Goal: Transaction & Acquisition: Purchase product/service

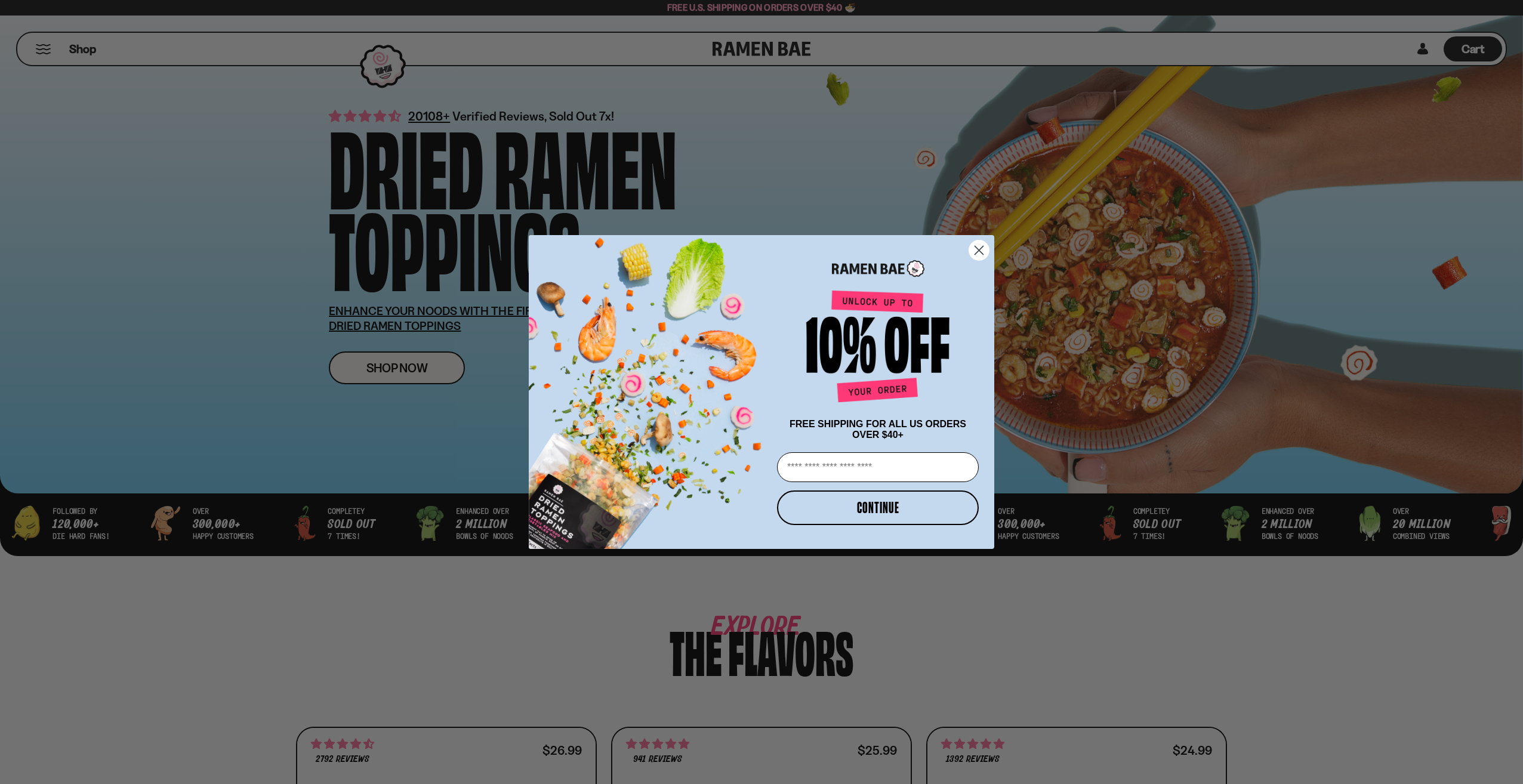
click at [985, 247] on circle "Close dialog" at bounding box center [979, 250] width 20 height 20
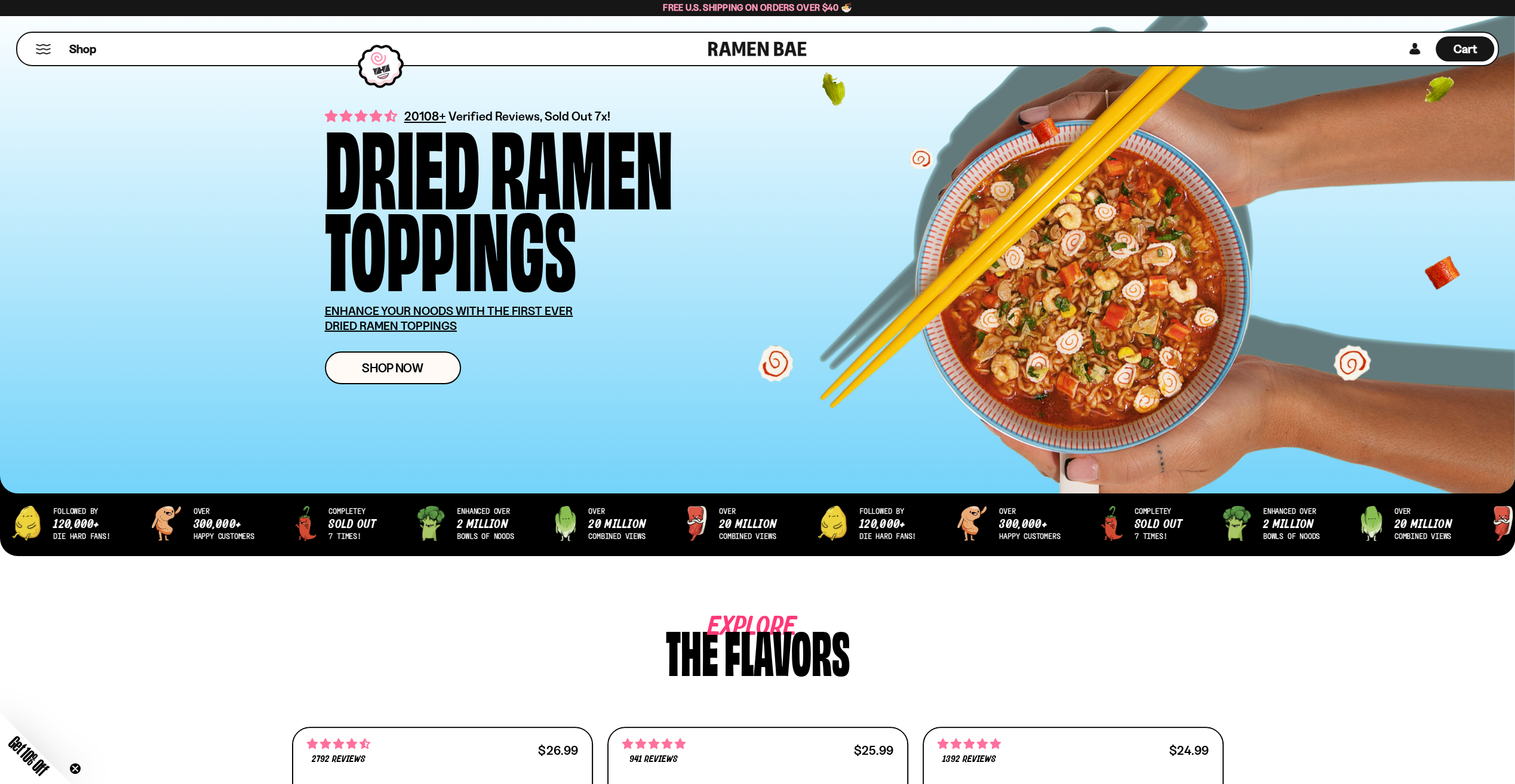
click at [45, 51] on button "Mobile Menu Trigger" at bounding box center [43, 49] width 16 height 10
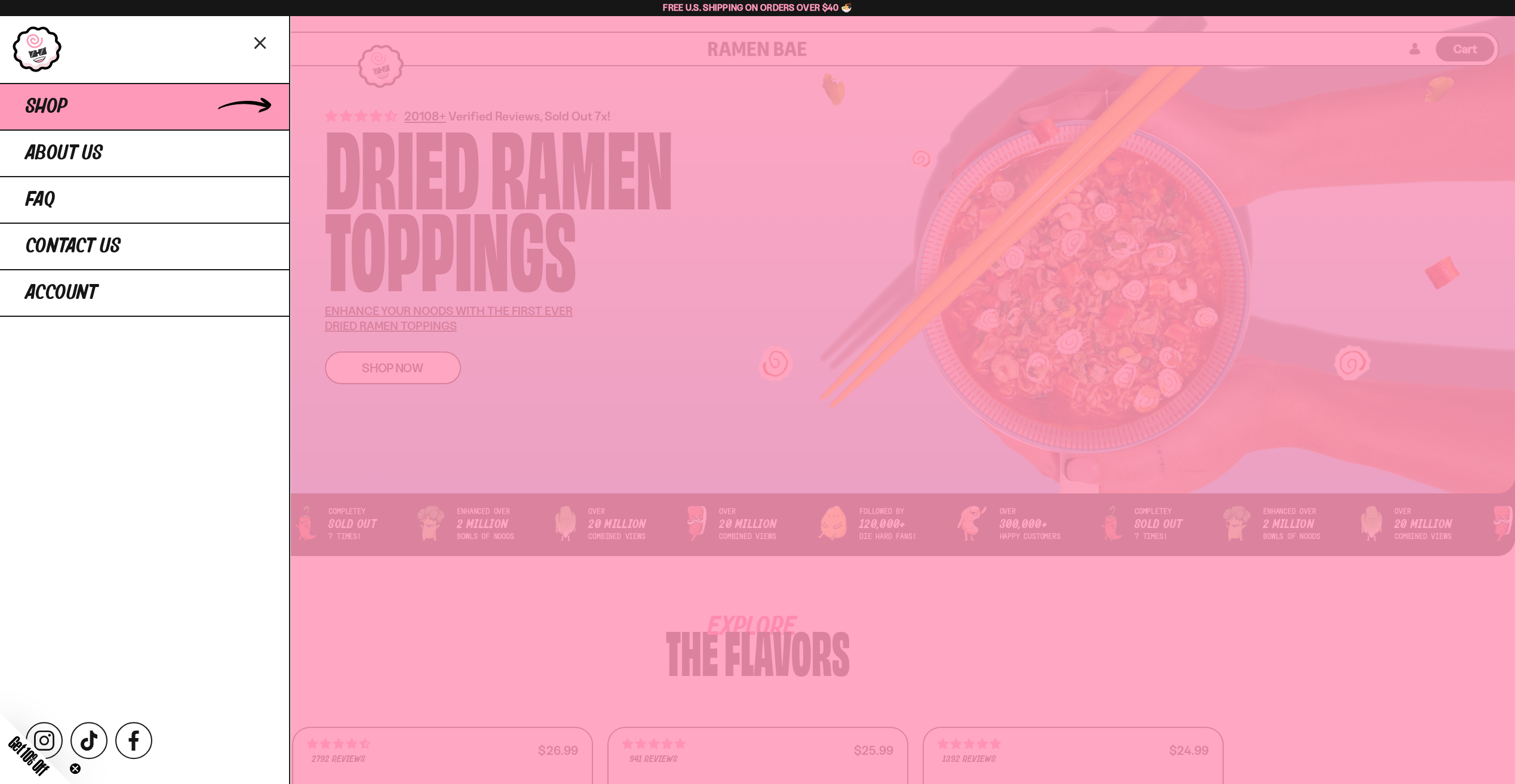
click at [59, 113] on span "Shop" at bounding box center [47, 107] width 42 height 22
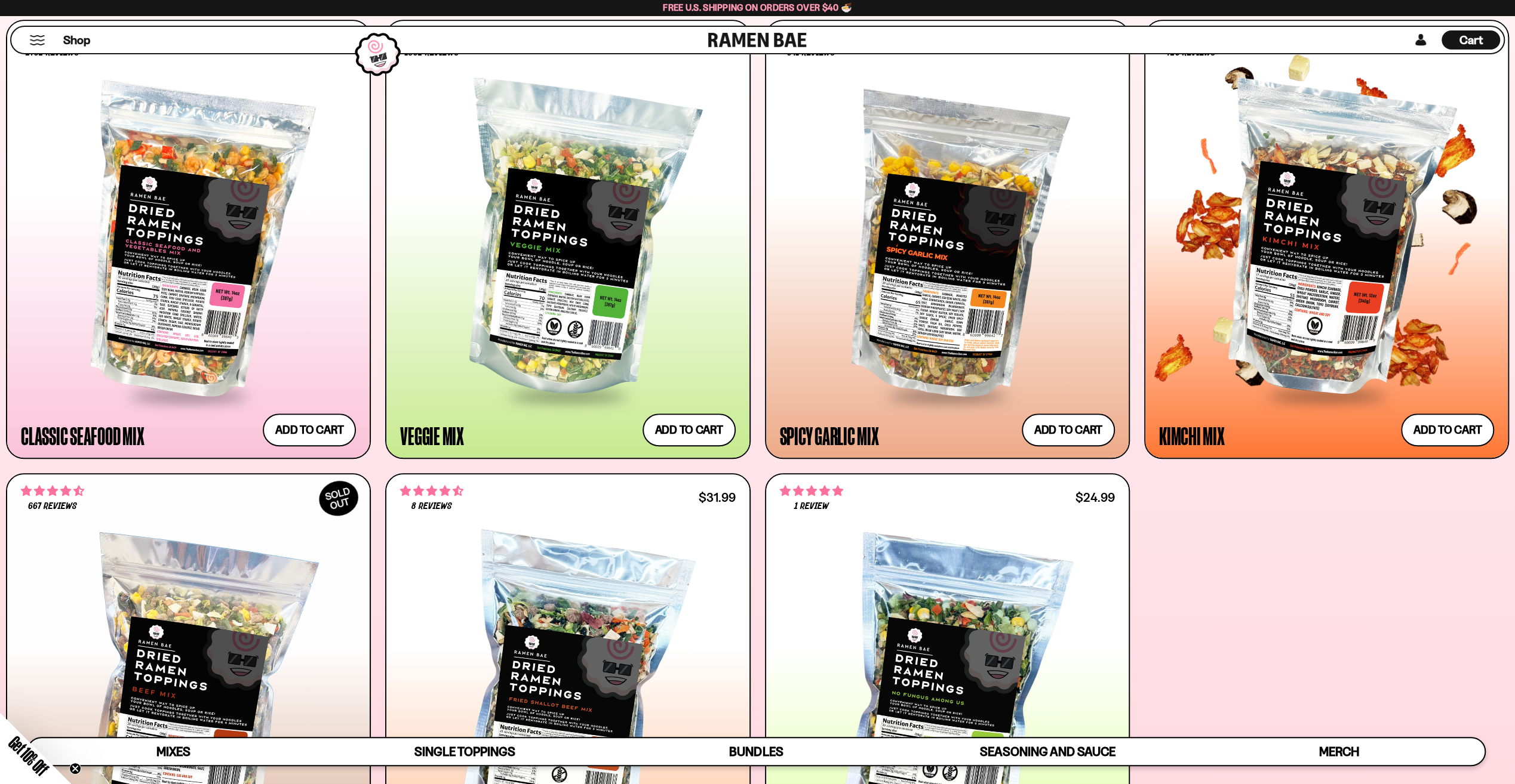
scroll to position [657, 0]
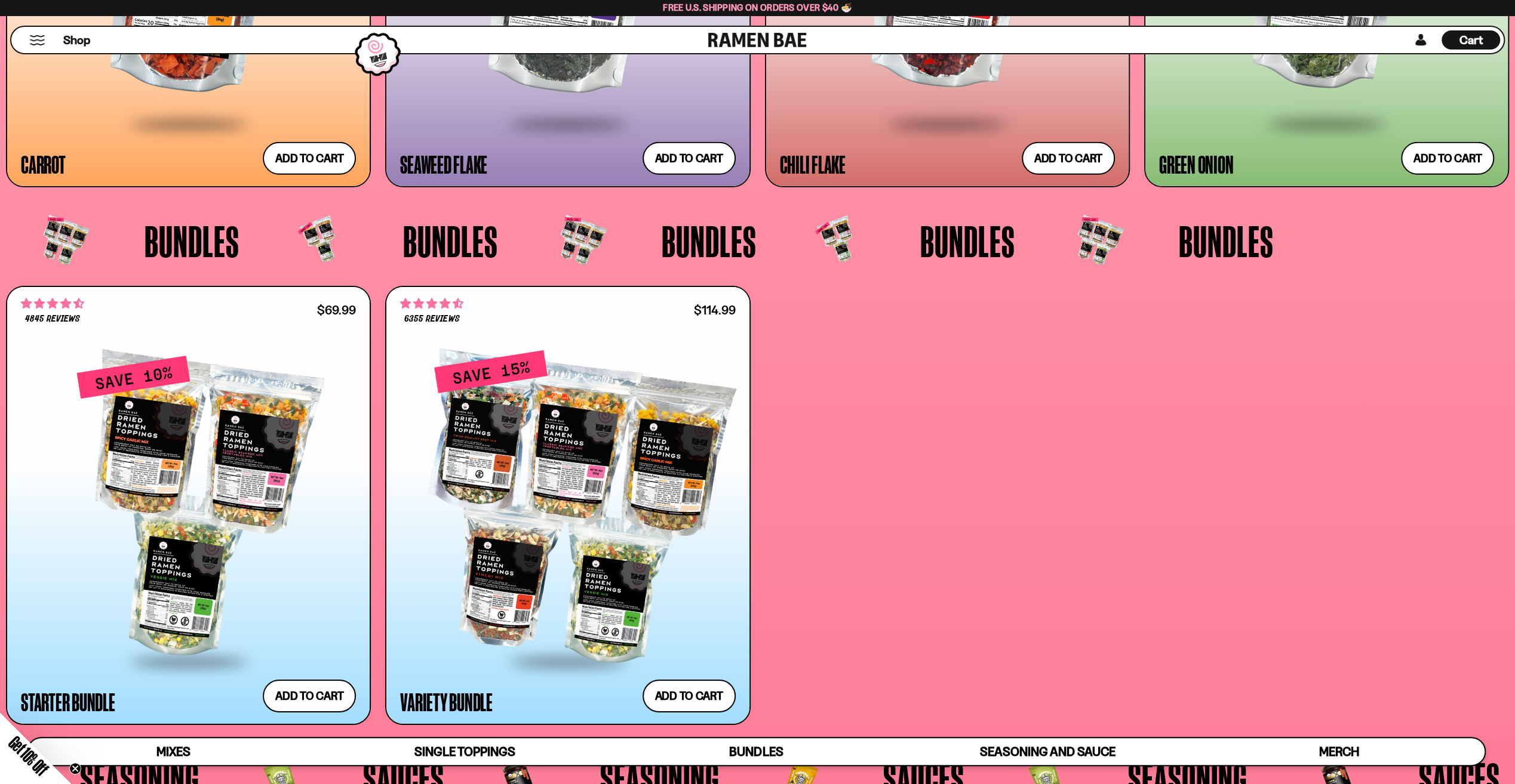
scroll to position [3818, 0]
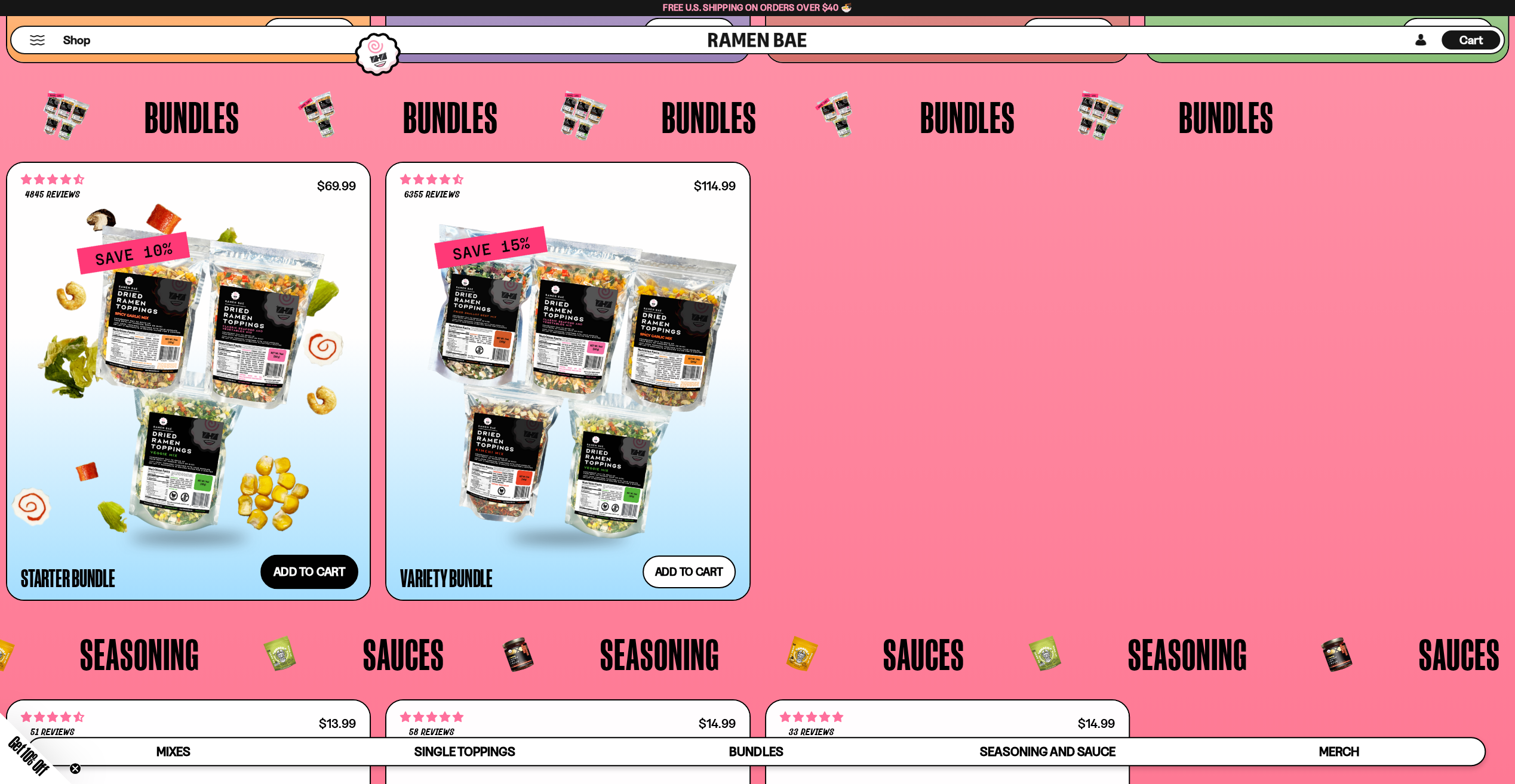
click at [326, 578] on button "Add to cart Add — Regular price $69.99 Regular price $77.97 USD Sale price $69.…" at bounding box center [309, 572] width 98 height 34
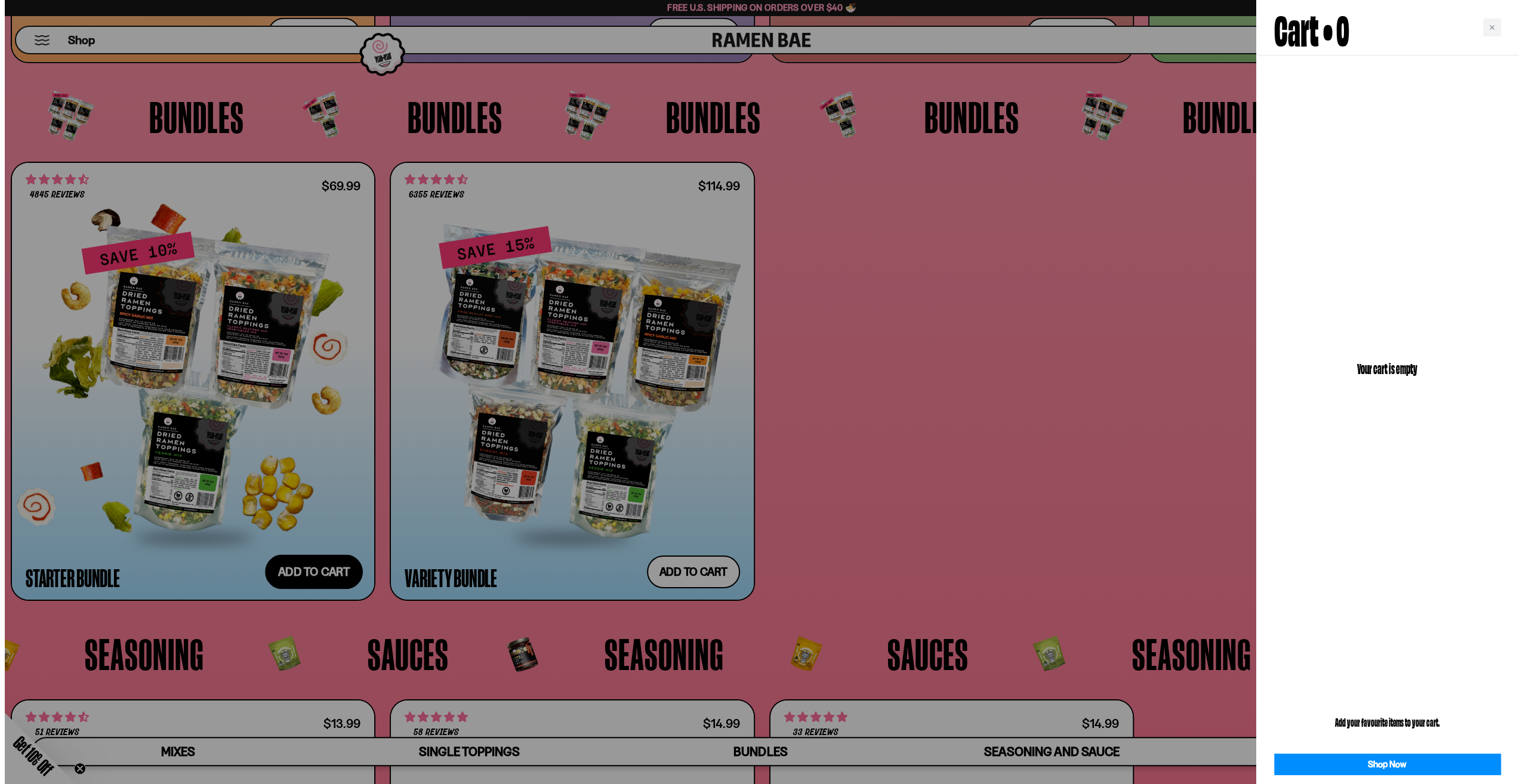
scroll to position [3836, 0]
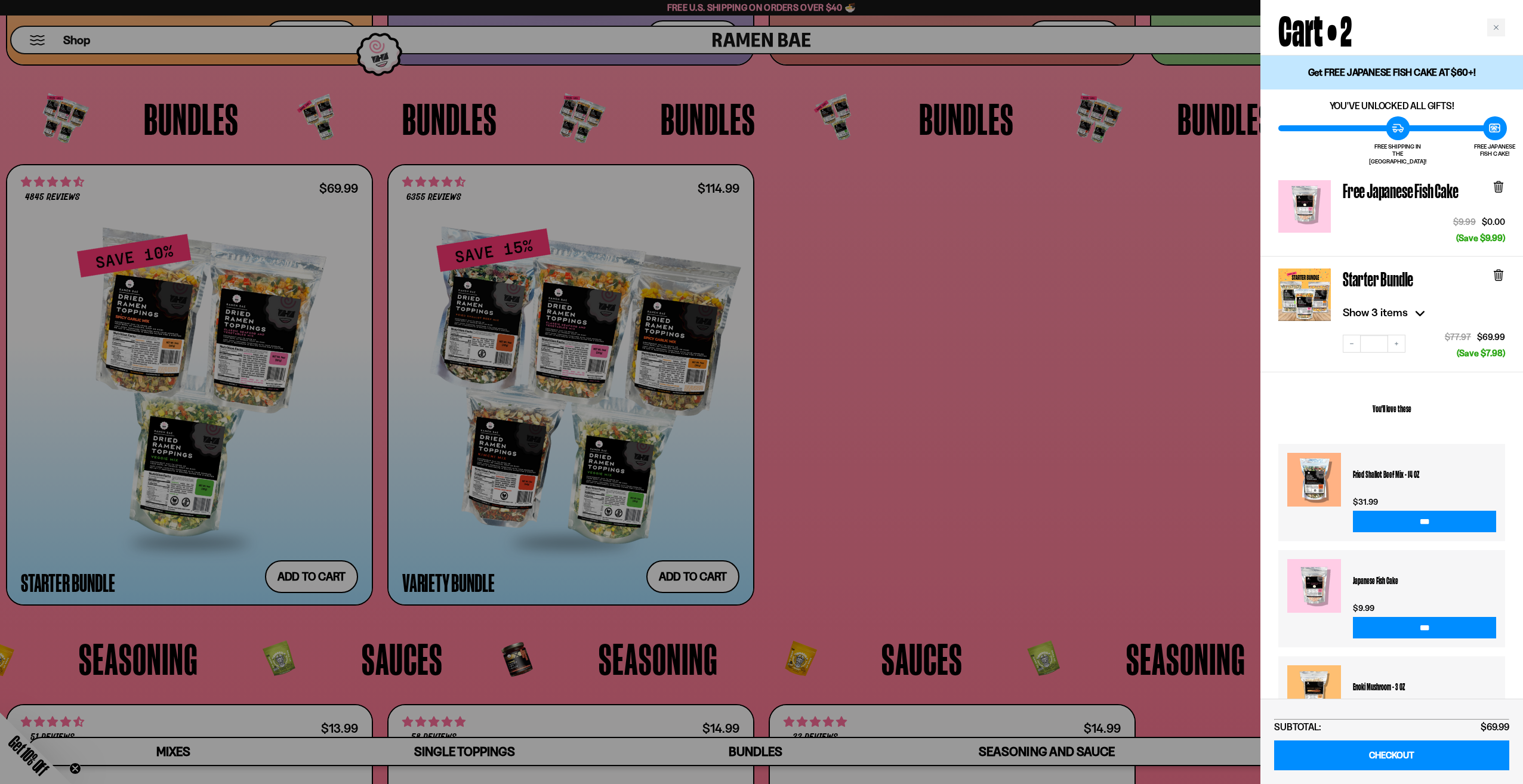
click at [1414, 304] on icon at bounding box center [1420, 313] width 19 height 19
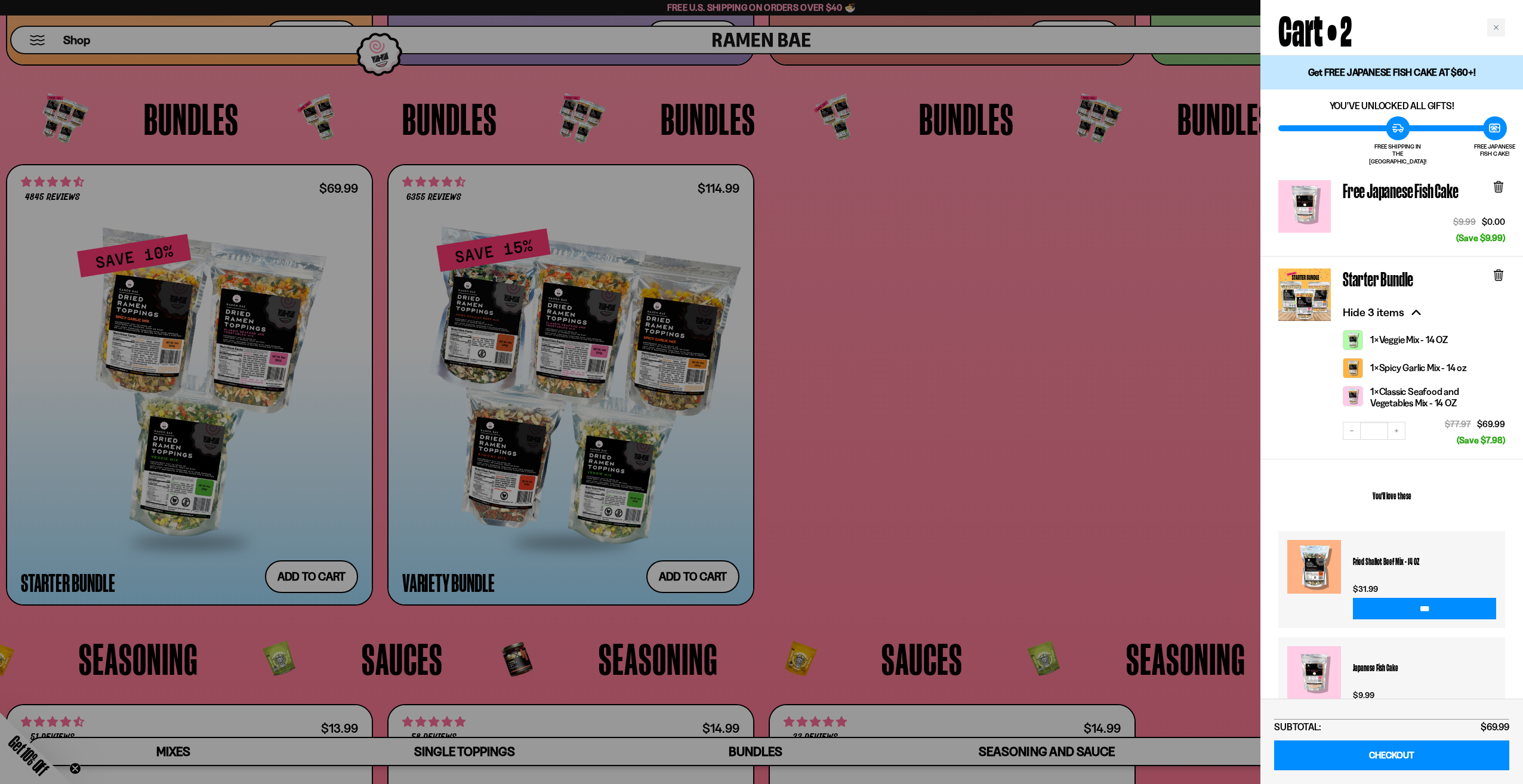
click at [1414, 304] on icon at bounding box center [1416, 313] width 19 height 19
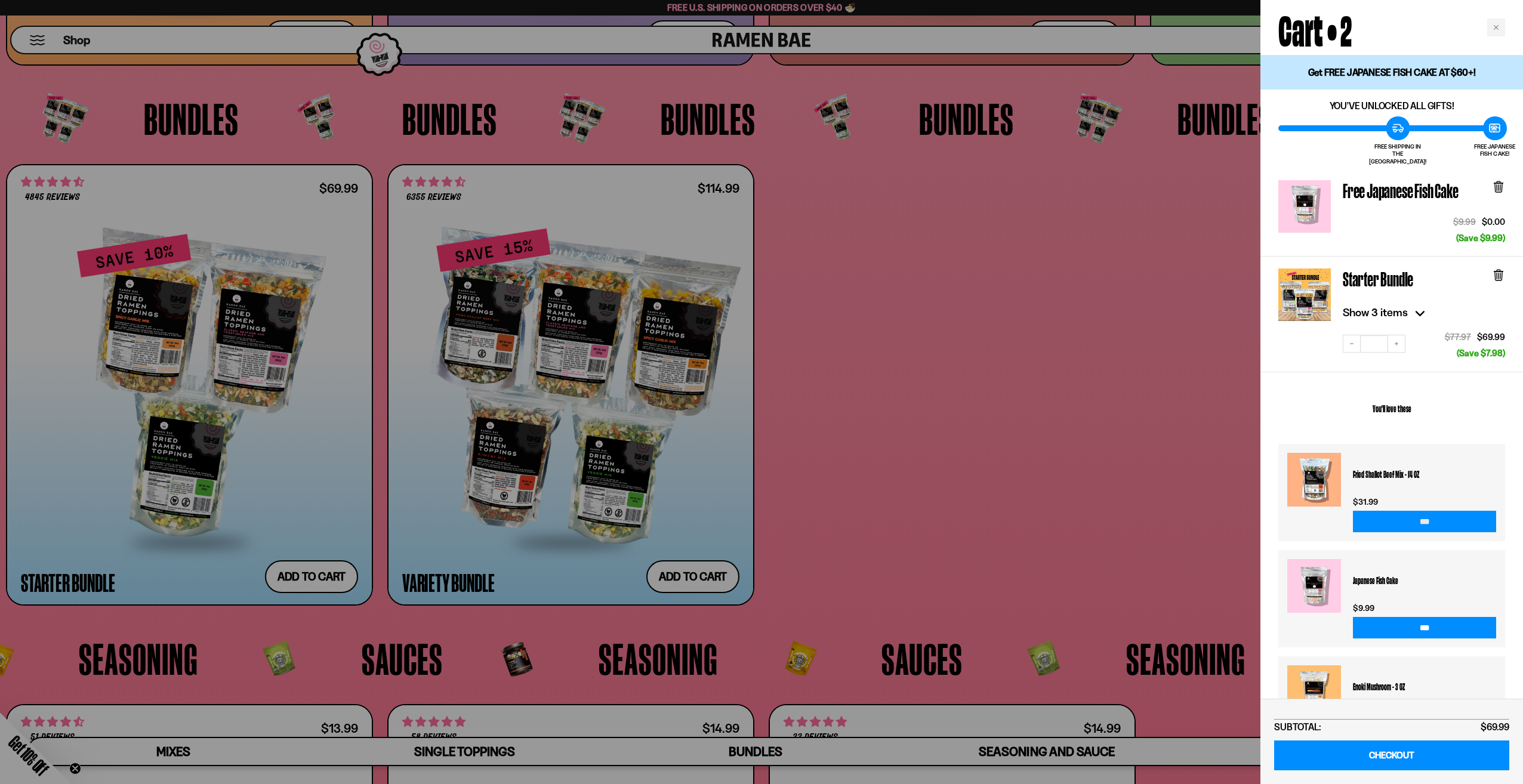
click at [1424, 511] on input "***" at bounding box center [1425, 522] width 143 height 22
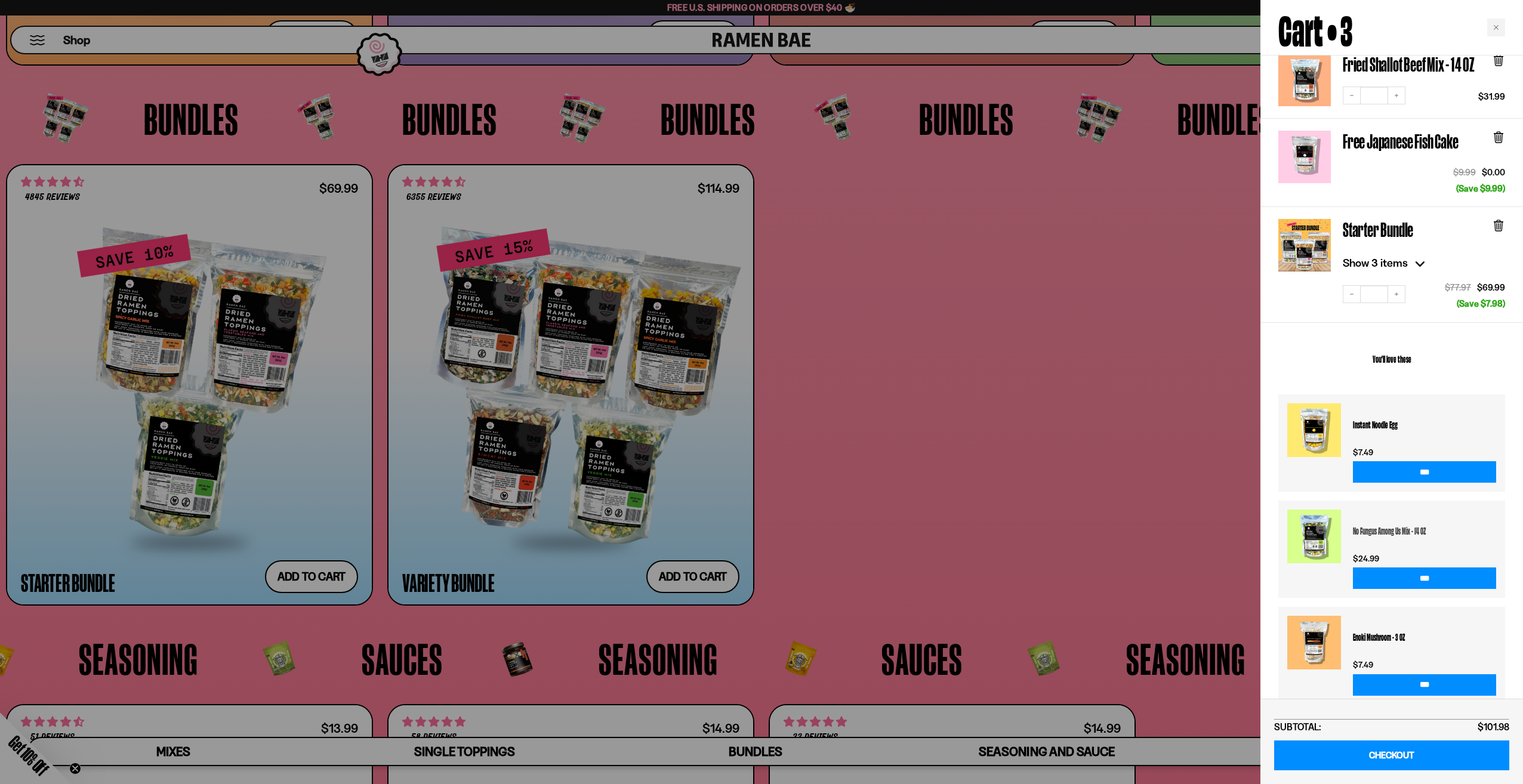
scroll to position [0, 0]
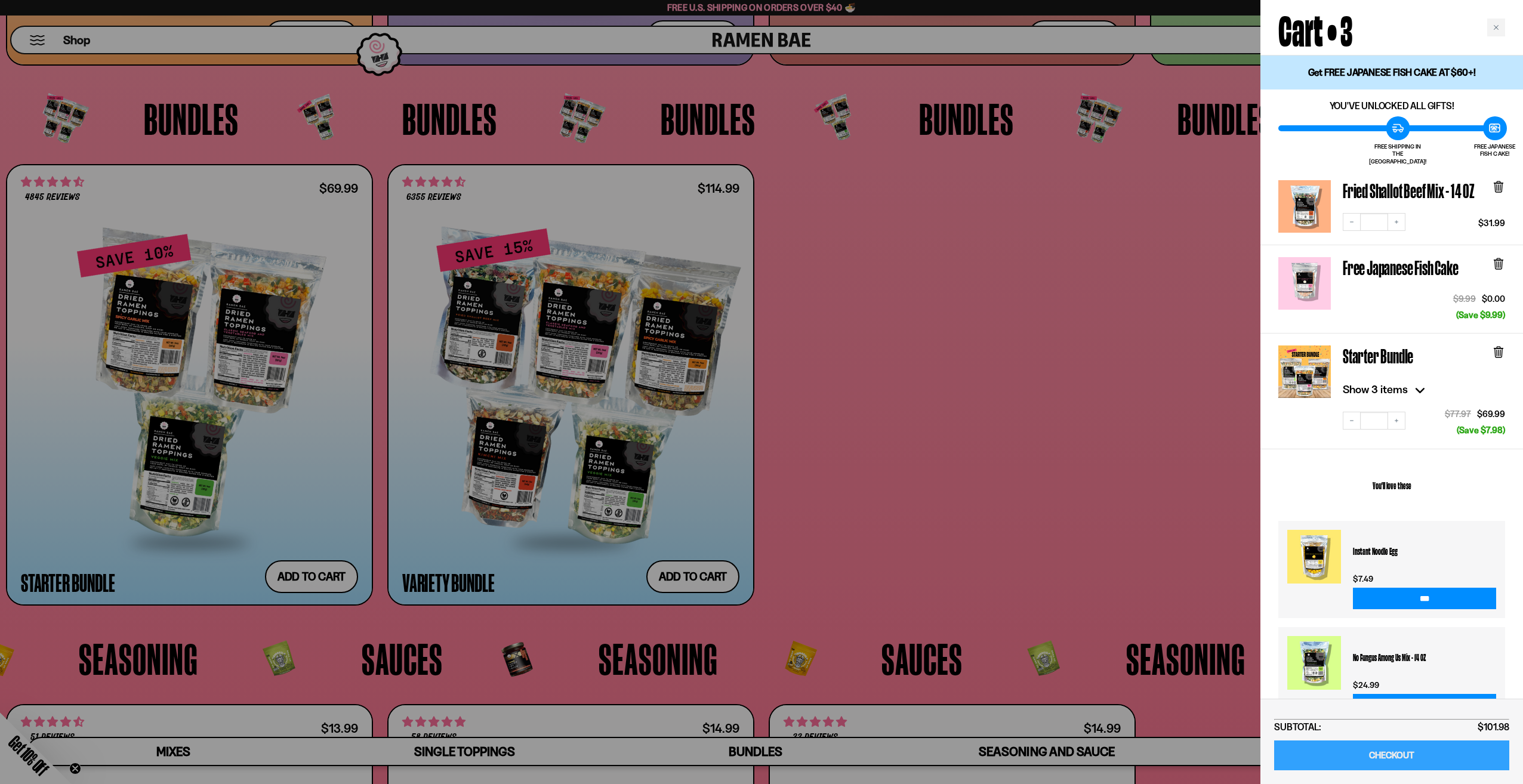
click at [1379, 757] on link "CHECKOUT" at bounding box center [1392, 756] width 235 height 30
